Goal: Task Accomplishment & Management: Use online tool/utility

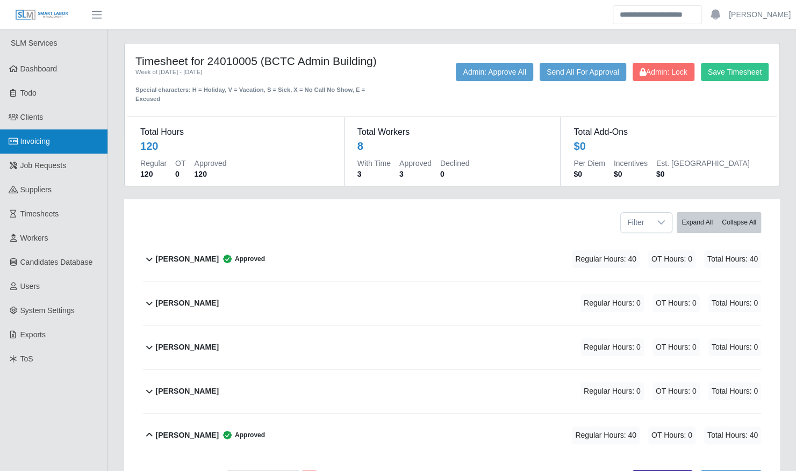
click at [53, 148] on link "Invoicing" at bounding box center [53, 142] width 107 height 24
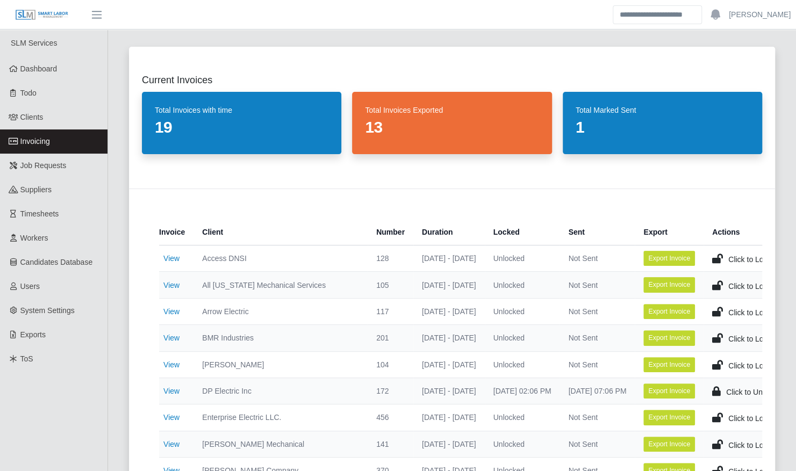
click at [172, 317] on td "View" at bounding box center [176, 311] width 34 height 26
click at [172, 314] on link "View" at bounding box center [171, 311] width 16 height 9
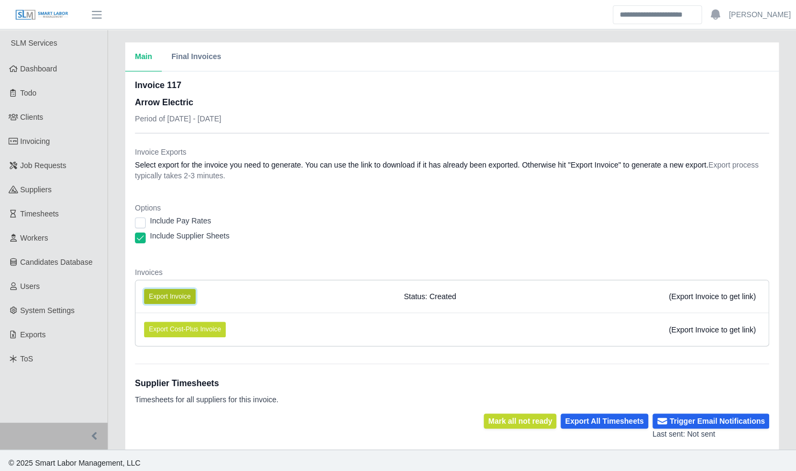
click at [180, 299] on button "Export Invoice" at bounding box center [170, 296] width 52 height 15
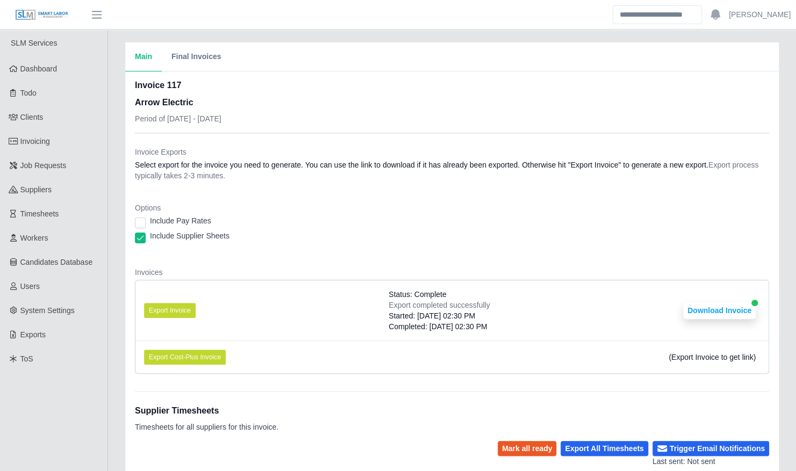
scroll to position [223, 0]
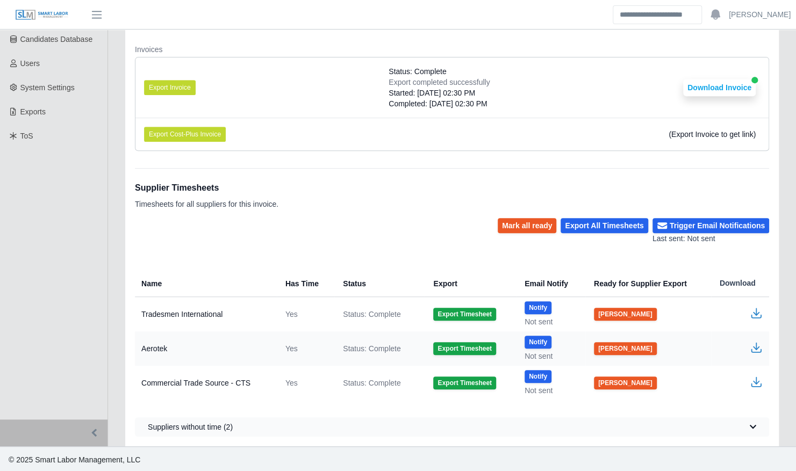
click at [758, 344] on icon "button" at bounding box center [756, 347] width 13 height 13
